Goal: Check status: Check status

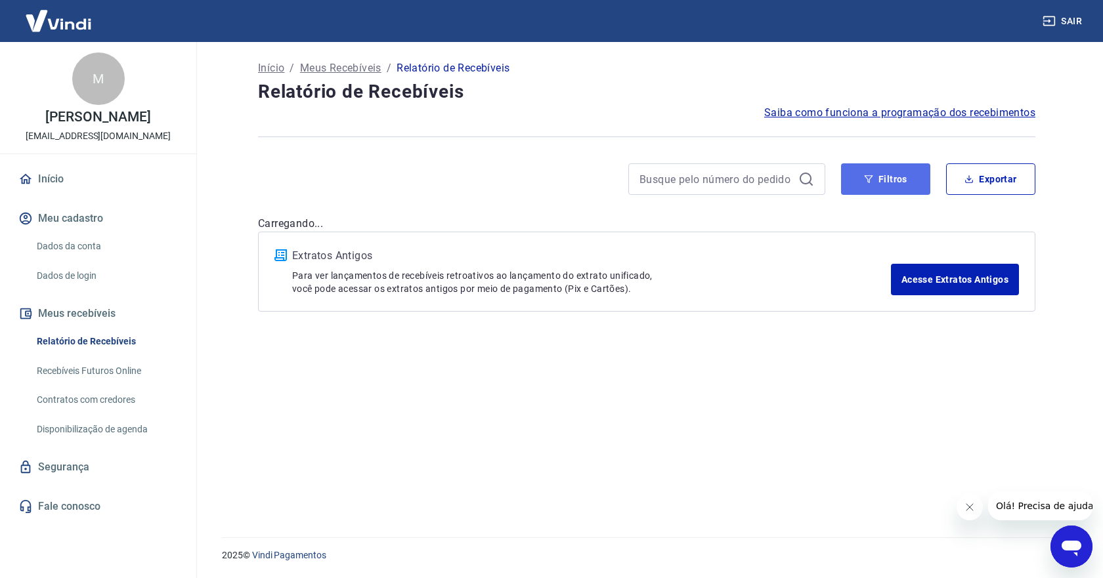
click at [874, 185] on button "Filtros" at bounding box center [885, 179] width 89 height 32
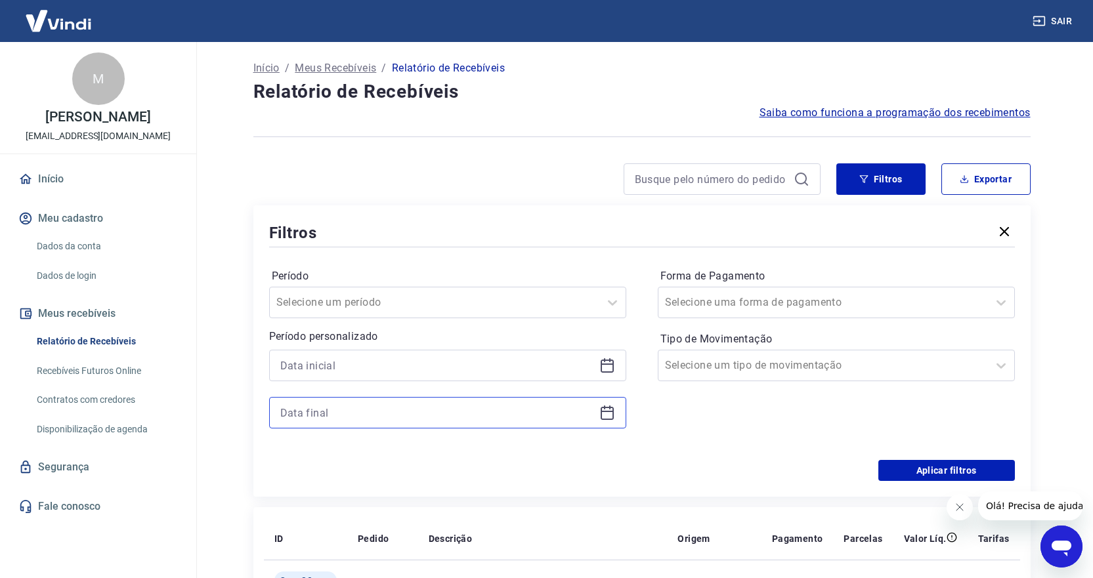
click at [320, 413] on input at bounding box center [437, 413] width 314 height 20
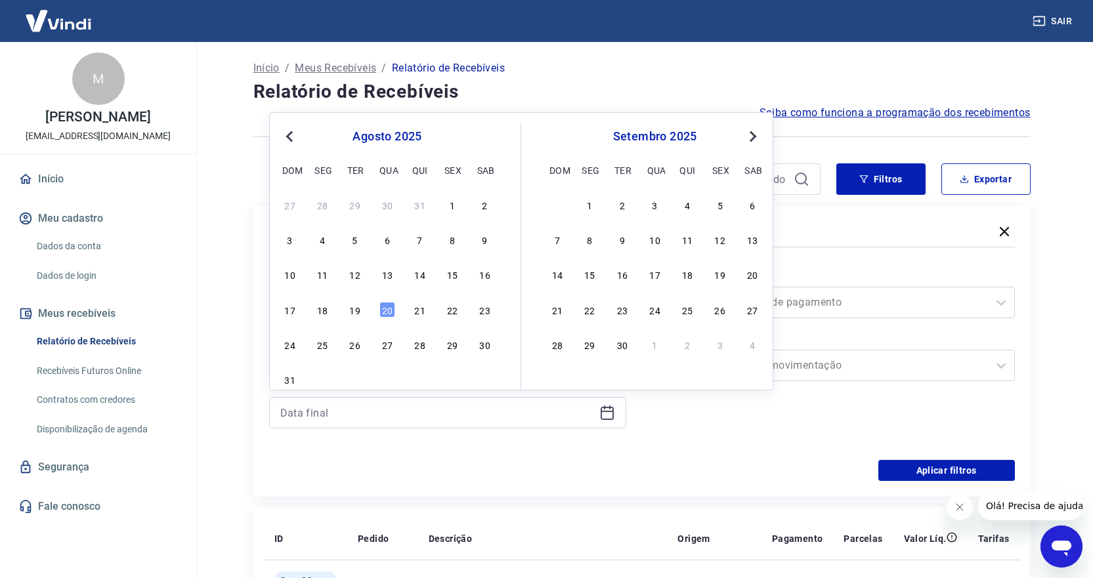
click at [743, 469] on div "Aplicar filtros" at bounding box center [642, 470] width 746 height 21
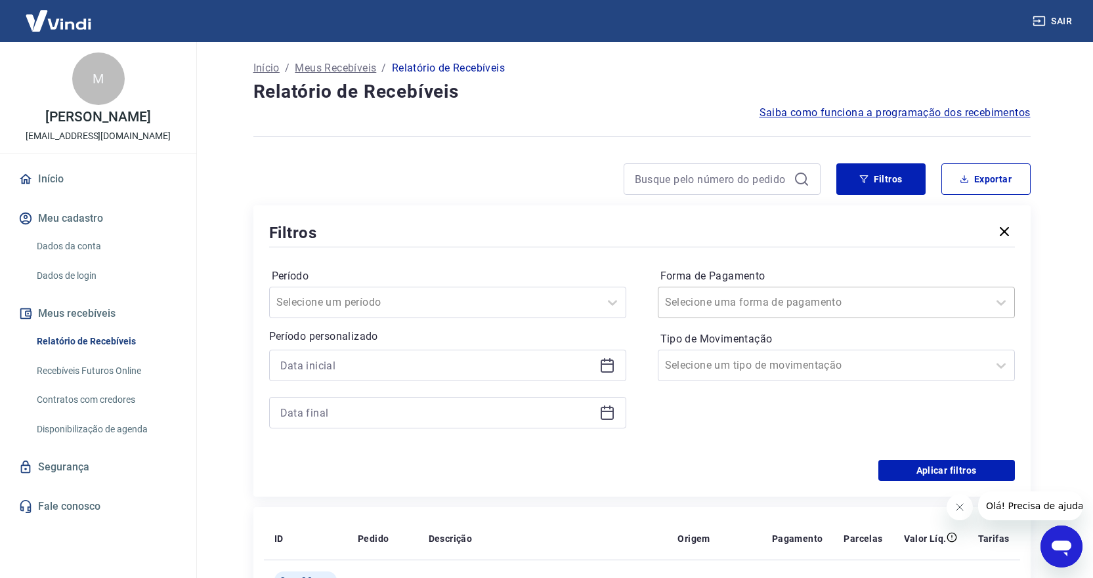
click at [783, 306] on input "Forma de Pagamento" at bounding box center [731, 303] width 133 height 16
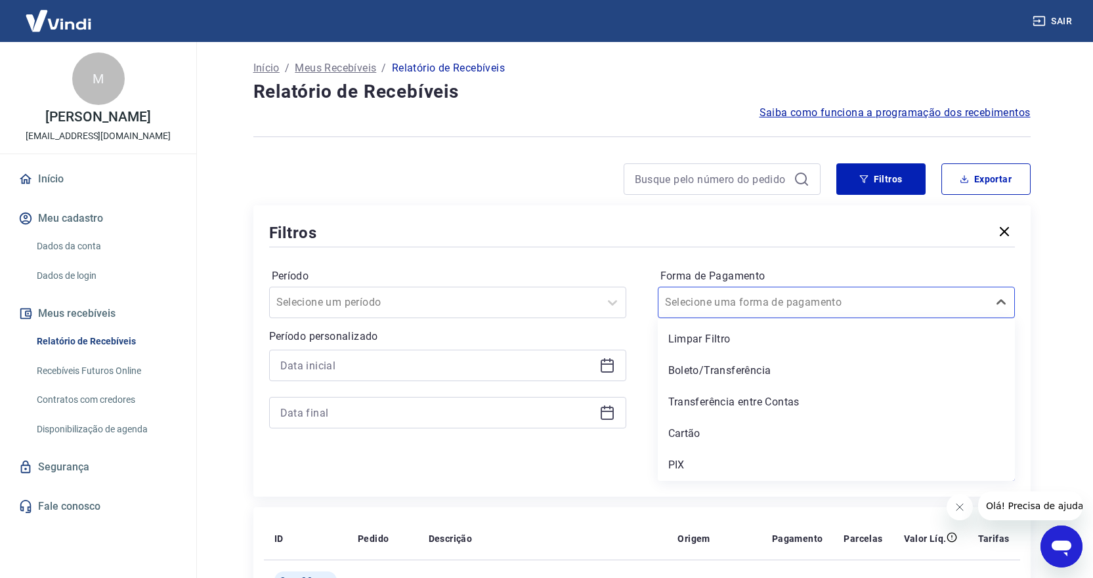
click at [674, 465] on div "PIX" at bounding box center [836, 465] width 357 height 26
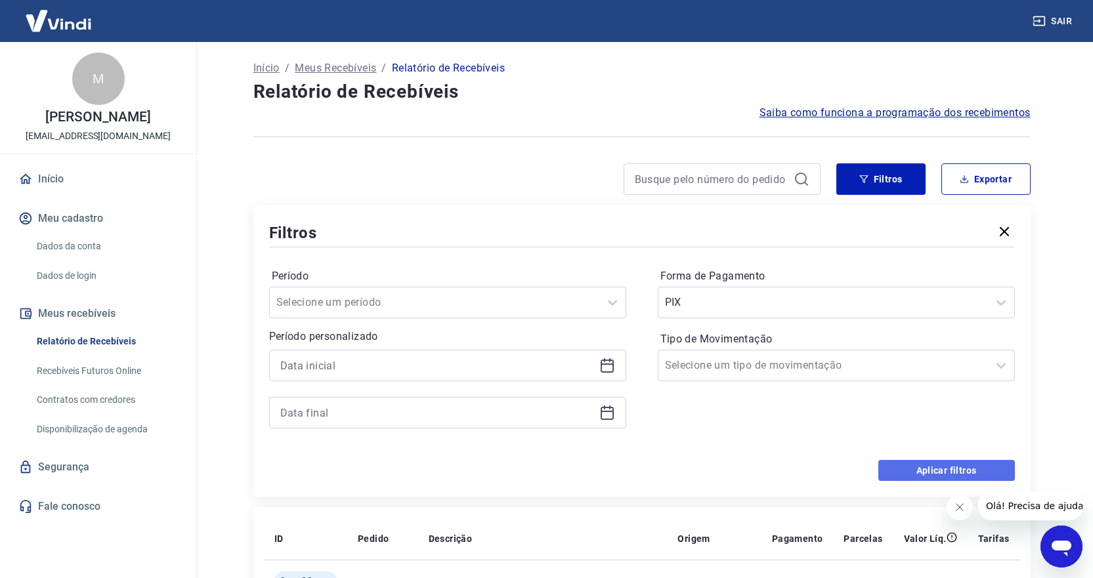
click at [966, 474] on button "Aplicar filtros" at bounding box center [946, 470] width 137 height 21
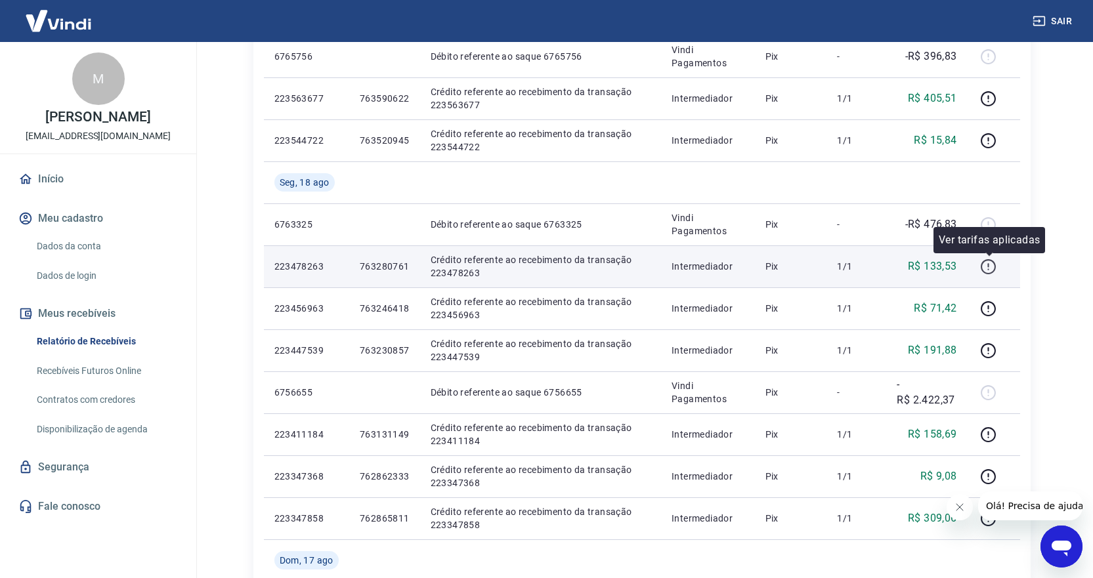
scroll to position [656, 0]
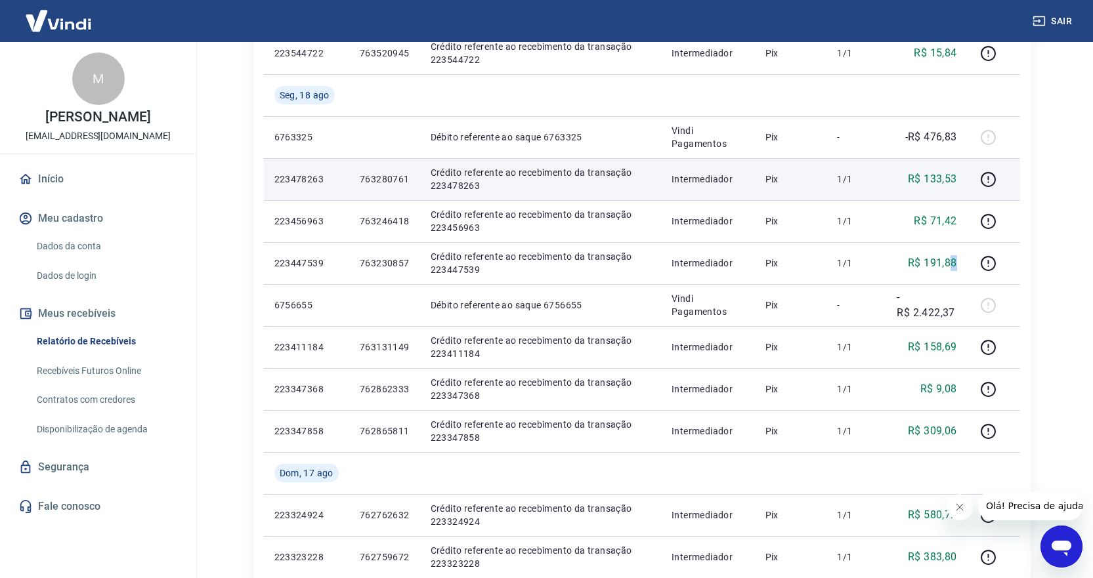
drag, startPoint x: 958, startPoint y: 263, endPoint x: 913, endPoint y: 171, distance: 102.4
click at [913, 171] on tbody "[DATE] 223659119 763788595 Crédito referente ao recebimento da transação 223659…" at bounding box center [642, 95] width 756 height 966
click at [905, 175] on div "R$ 133,53" at bounding box center [927, 179] width 60 height 16
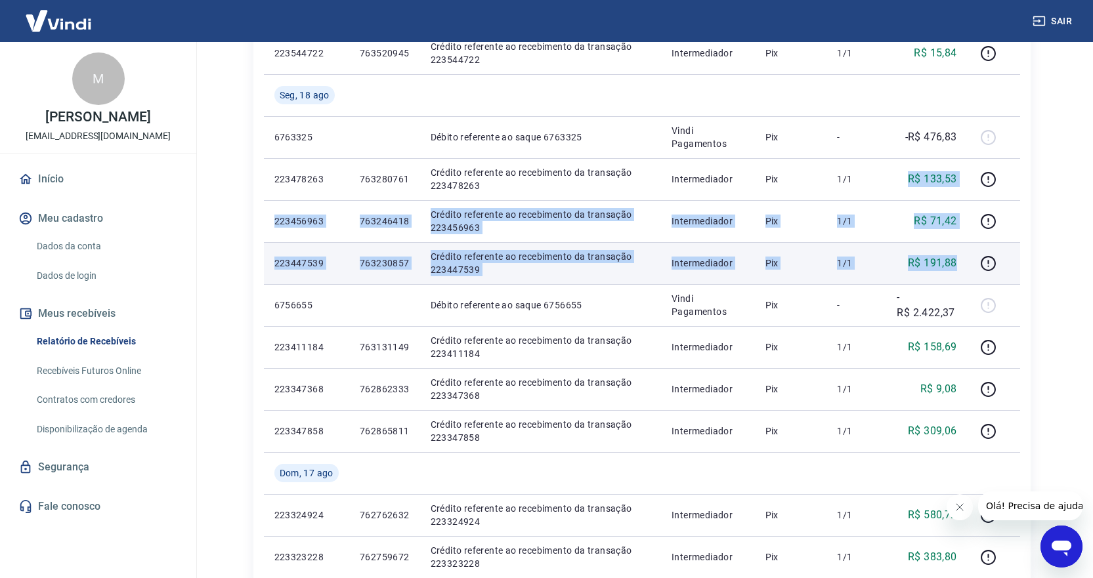
drag, startPoint x: 910, startPoint y: 172, endPoint x: 958, endPoint y: 266, distance: 106.3
click at [958, 266] on tbody "[DATE] 223659119 763788595 Crédito referente ao recebimento da transação 223659…" at bounding box center [642, 95] width 756 height 966
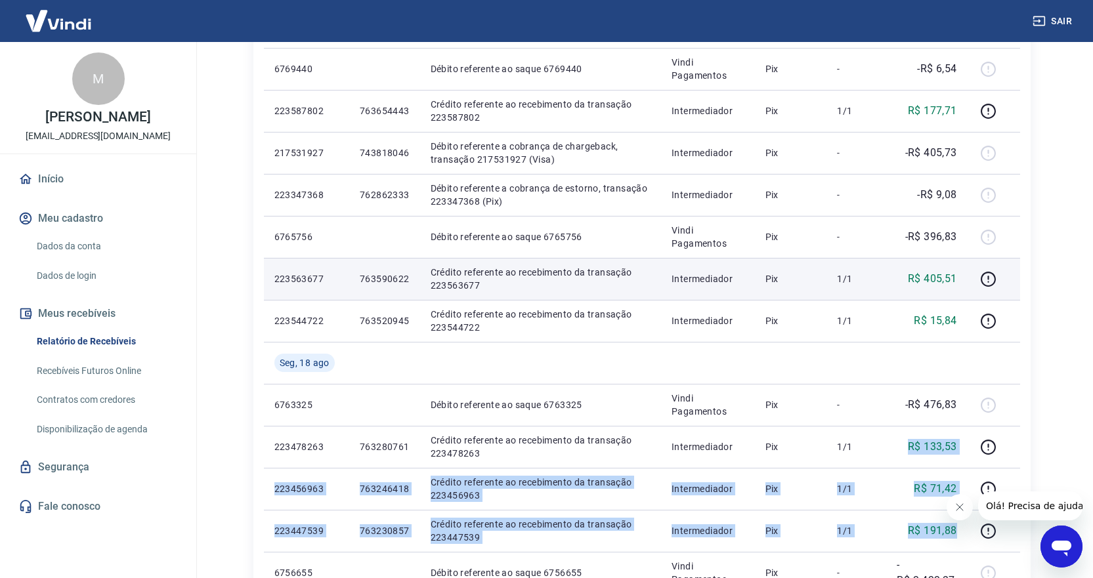
scroll to position [459, 0]
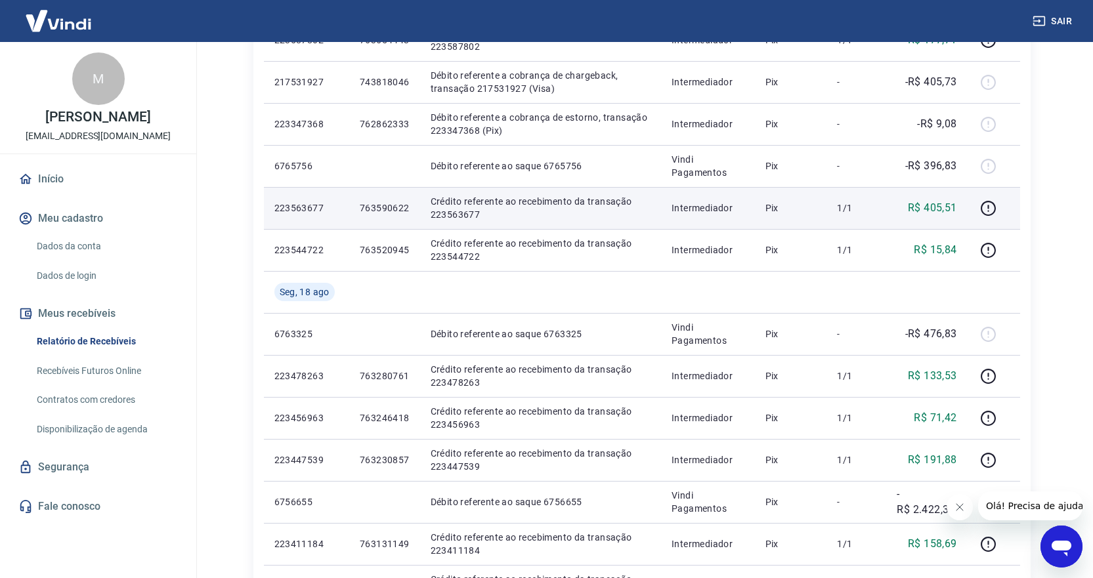
click at [385, 201] on td "763590622" at bounding box center [384, 208] width 71 height 42
click at [385, 204] on td "763590622" at bounding box center [384, 208] width 71 height 42
click at [383, 206] on p "763590622" at bounding box center [385, 208] width 50 height 13
click at [383, 205] on p "763590622" at bounding box center [385, 208] width 50 height 13
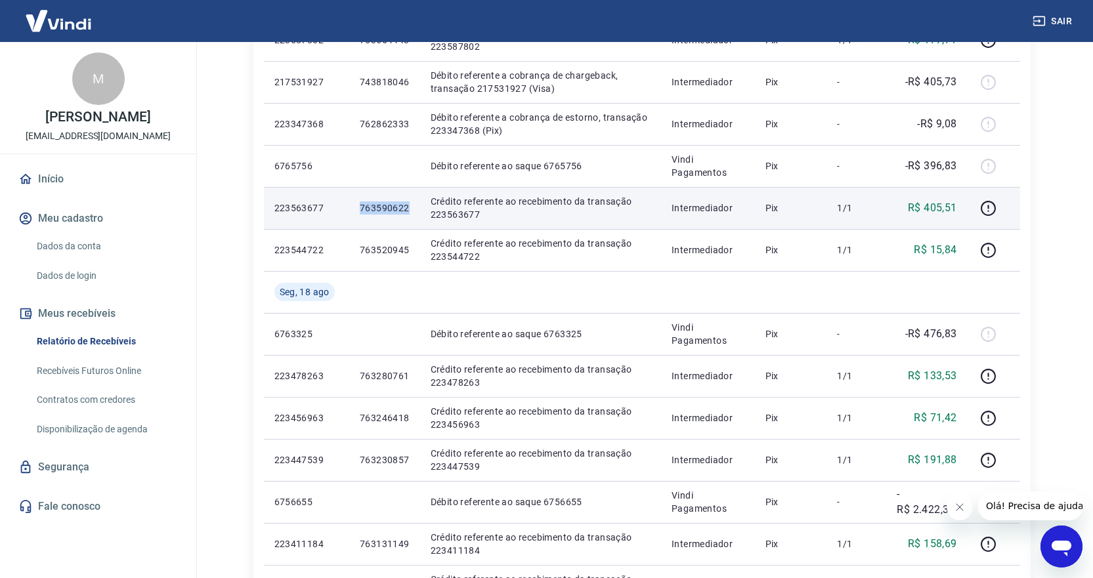
copy p "763590622"
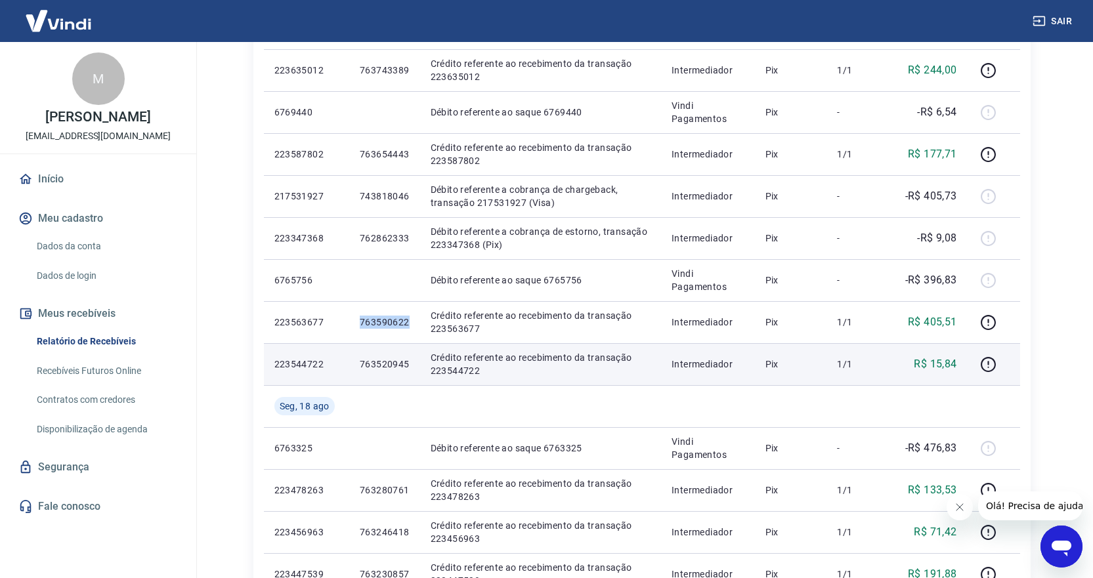
scroll to position [328, 0]
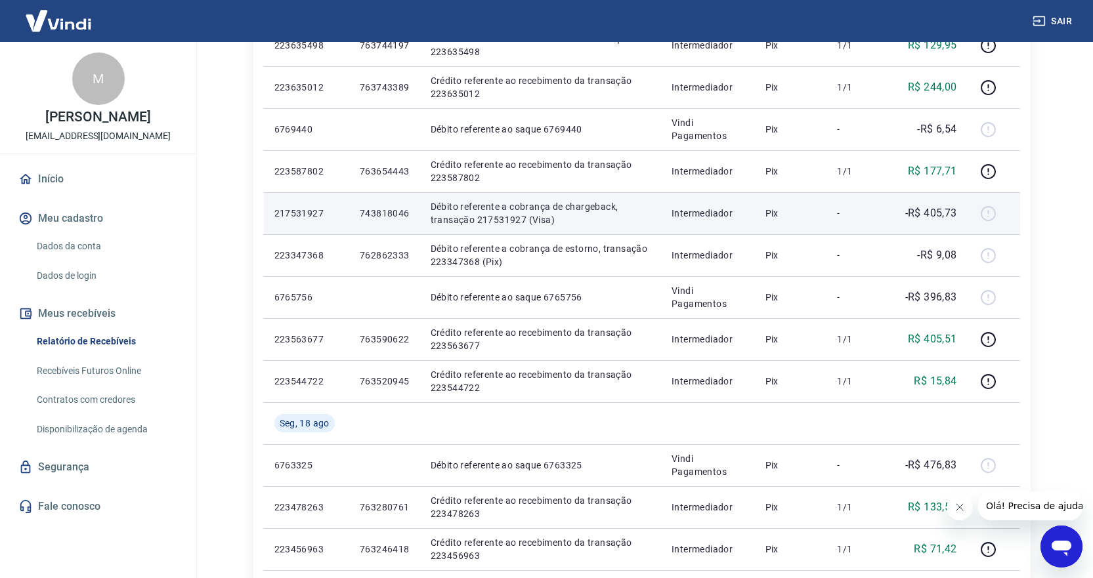
click at [390, 207] on p "743818046" at bounding box center [385, 213] width 50 height 13
copy p "743818046"
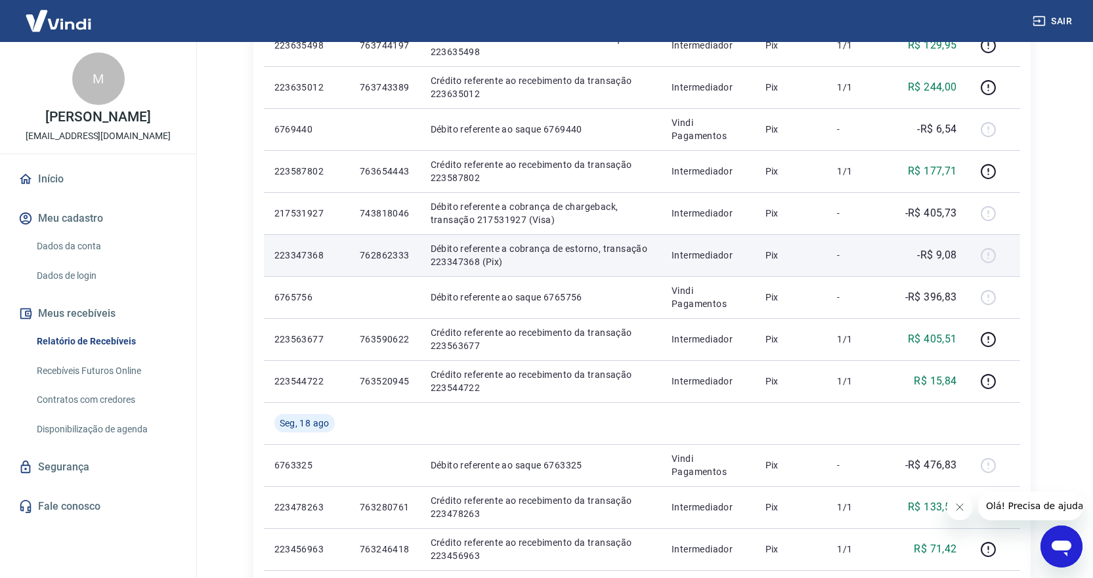
click at [376, 252] on p "762862333" at bounding box center [385, 255] width 50 height 13
copy p "762862333"
